Goal: Task Accomplishment & Management: Use online tool/utility

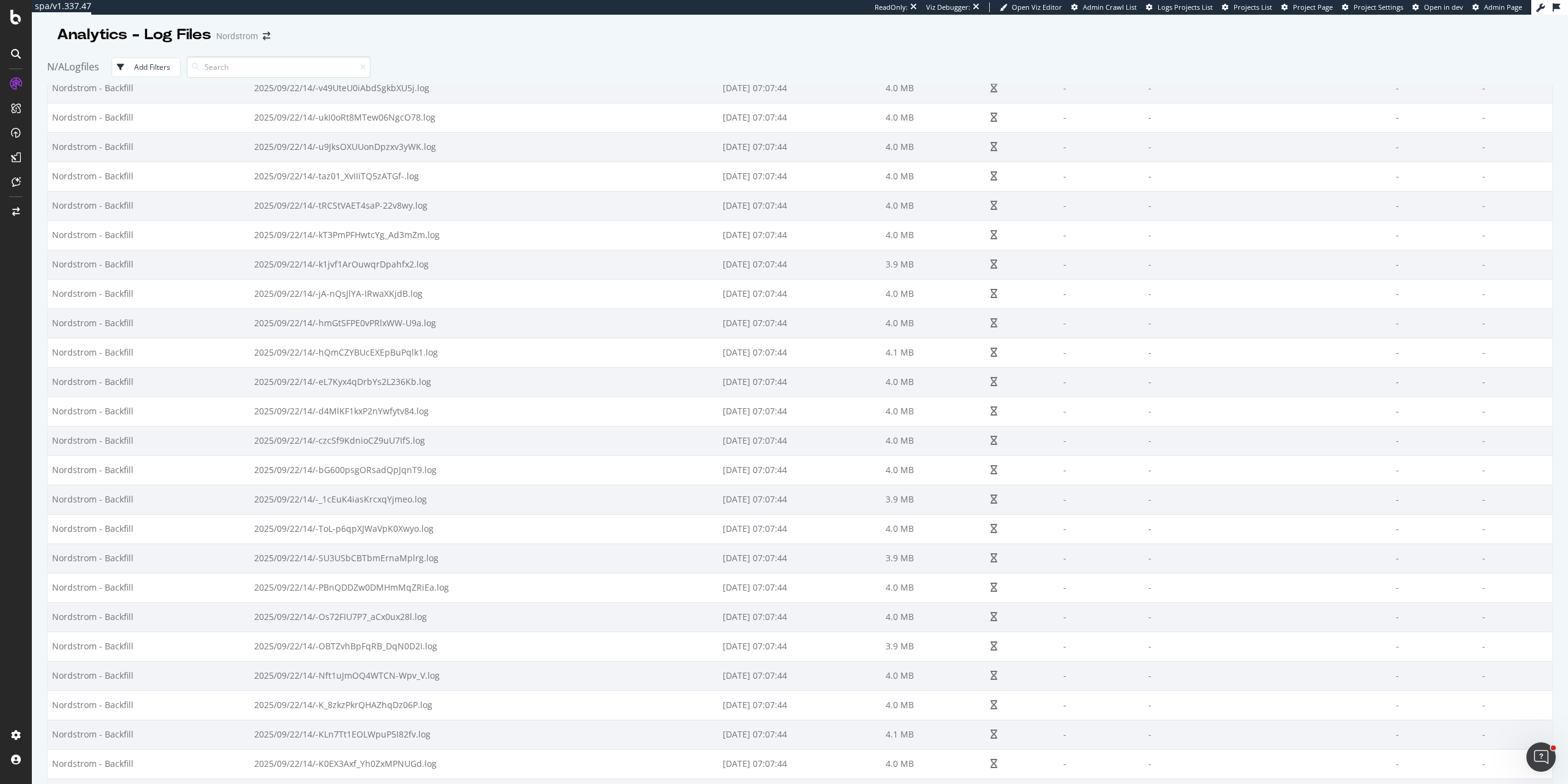
scroll to position [6453, 0]
click at [124, 75] on button "Add Filters" at bounding box center [146, 67] width 69 height 19
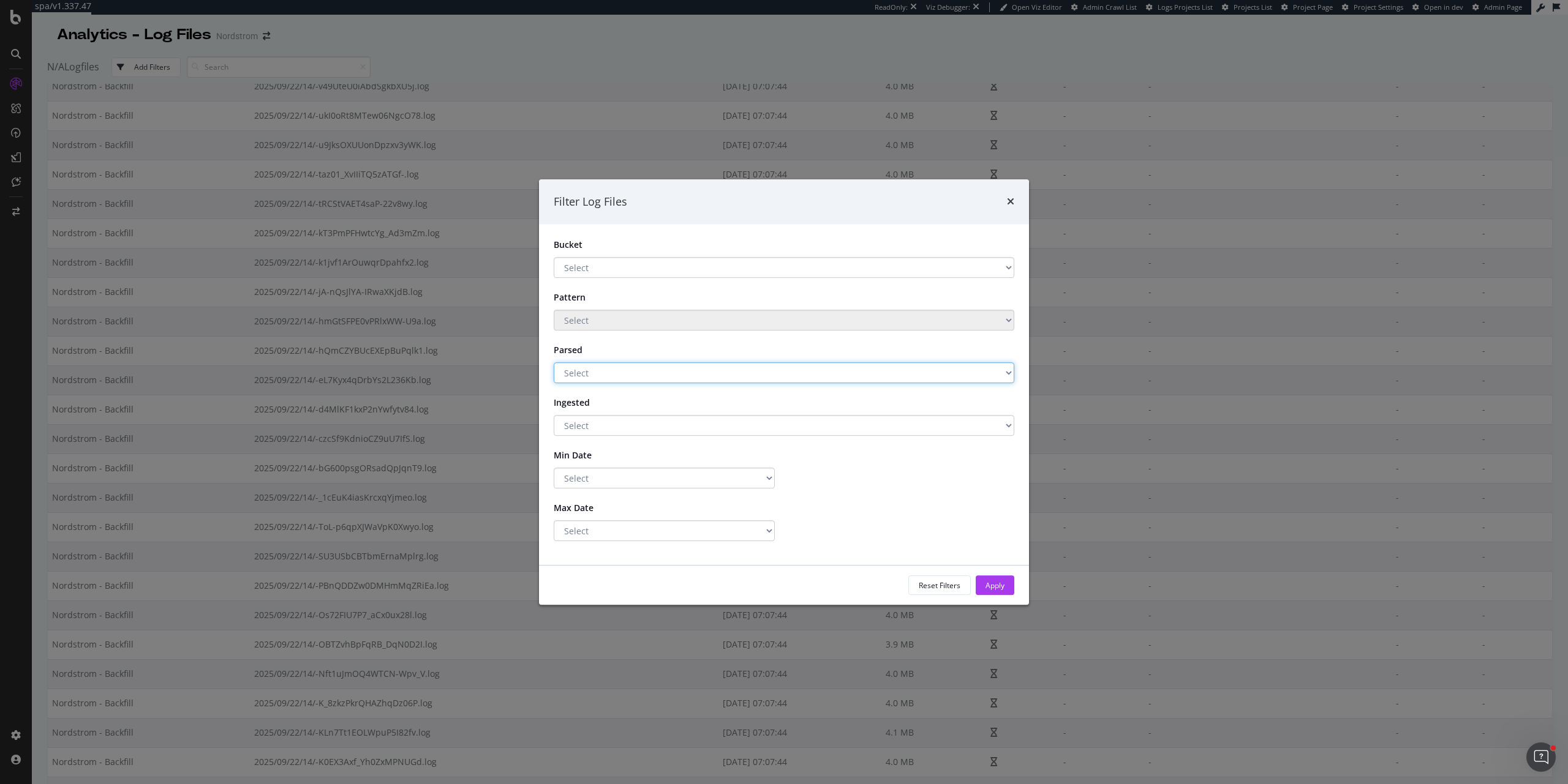
select select "true"
click at [554, 363] on select "Select Yes No" at bounding box center [784, 373] width 461 height 21
click at [992, 585] on div "Apply" at bounding box center [996, 586] width 19 height 10
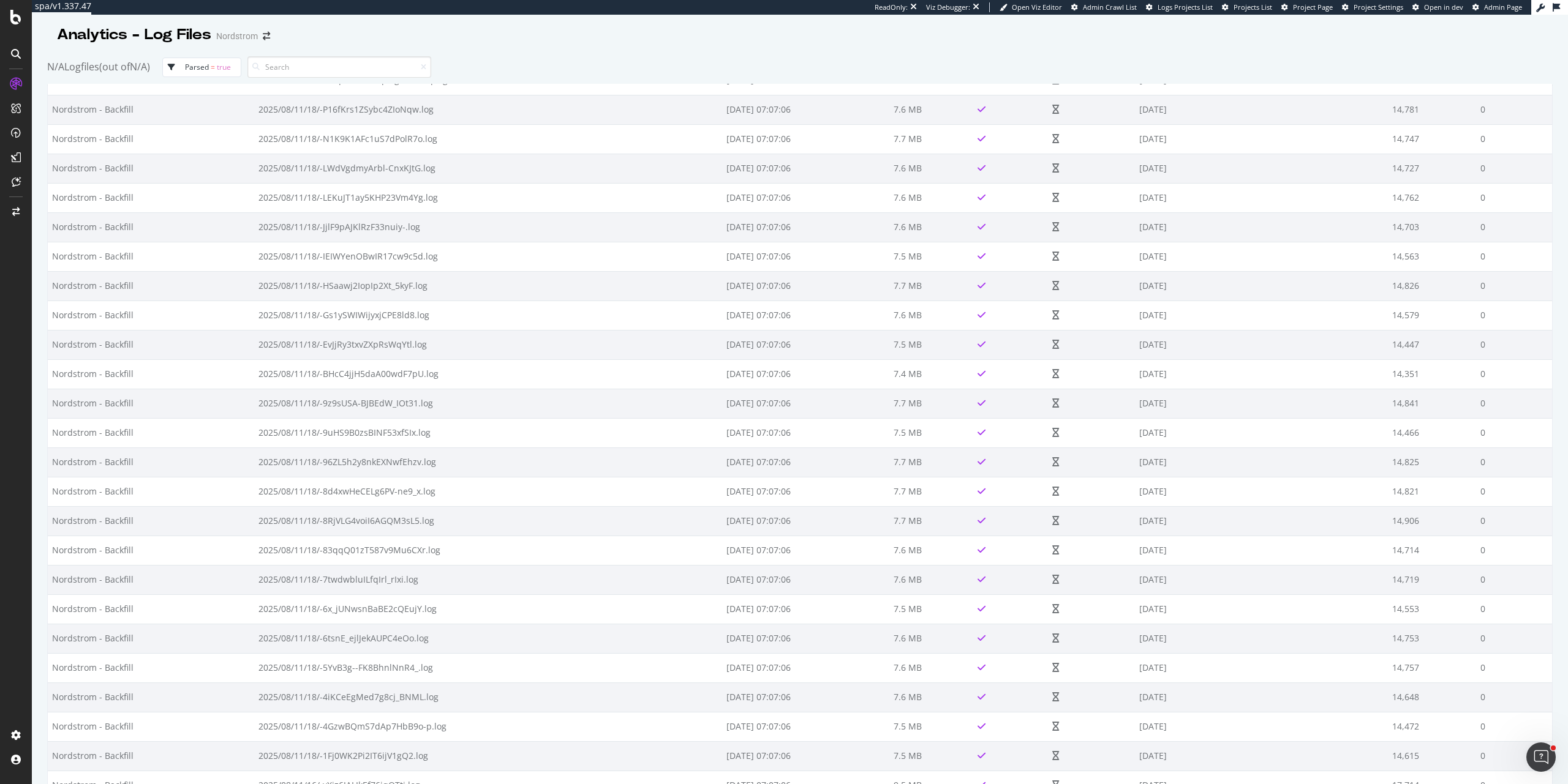
scroll to position [5079, 0]
click at [569, 45] on div at bounding box center [800, 48] width 1506 height 5
